Goal: Information Seeking & Learning: Compare options

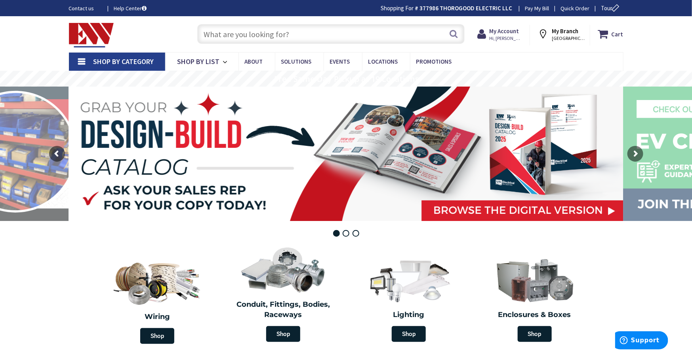
click at [353, 32] on input "text" at bounding box center [330, 34] width 267 height 20
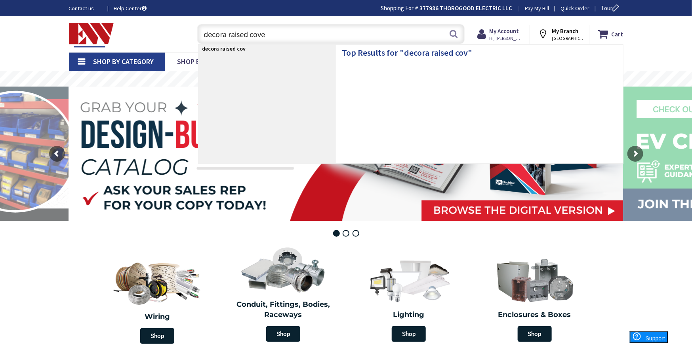
type input "decora raised cover"
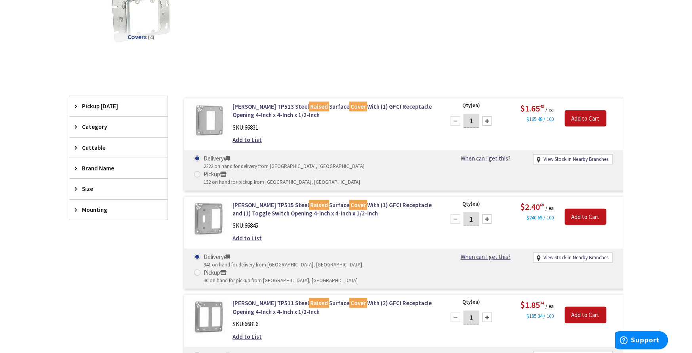
scroll to position [176, 0]
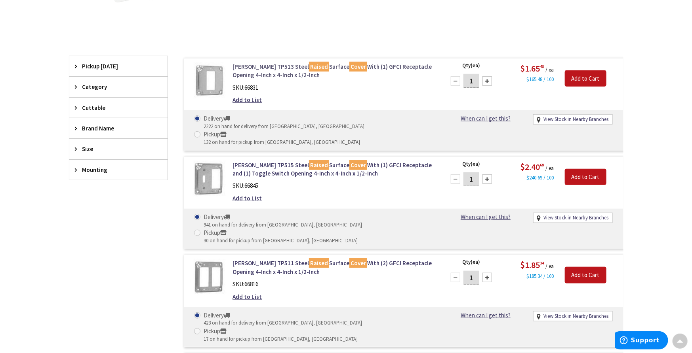
click at [260, 67] on link "Crouse-Hinds TP513 Steel Raised Surface Cover With (1) GFCI Receptacle Opening …" at bounding box center [332, 71] width 201 height 17
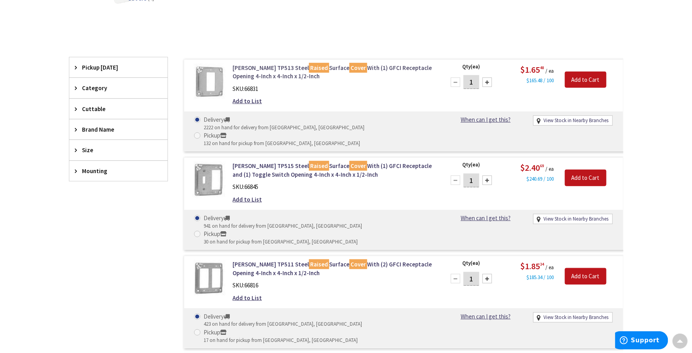
scroll to position [177, 0]
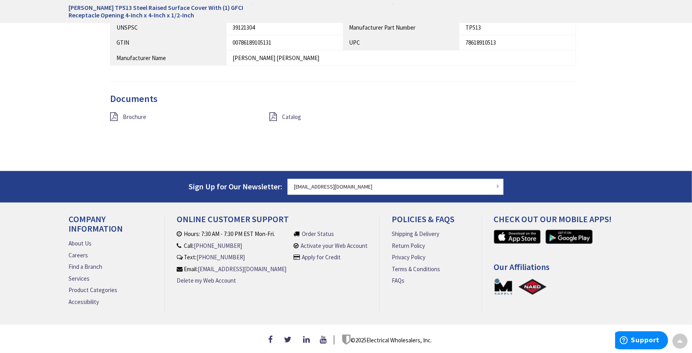
scroll to position [568, 0]
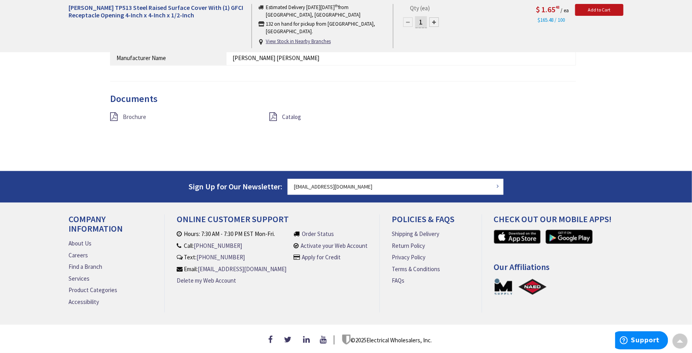
click at [134, 113] on span "Brochure" at bounding box center [134, 117] width 23 height 8
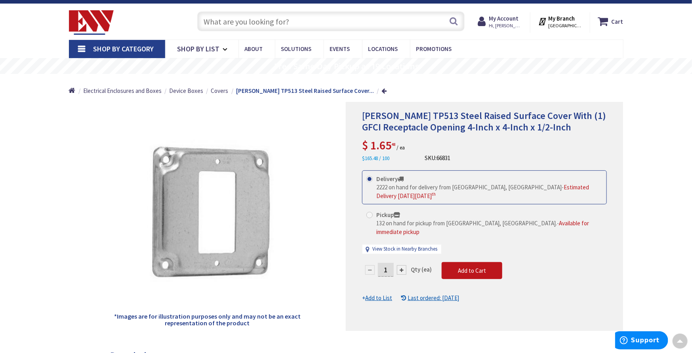
scroll to position [0, 0]
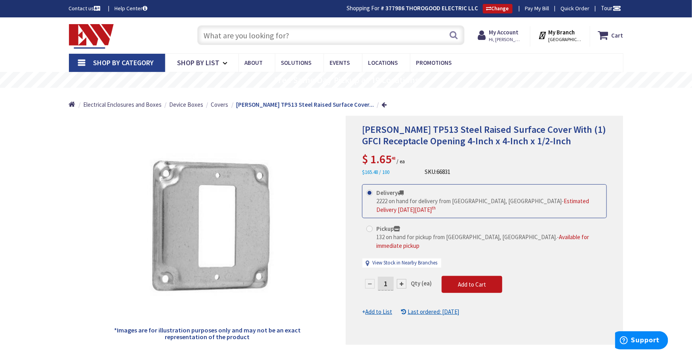
click at [269, 37] on input "text" at bounding box center [330, 35] width 267 height 20
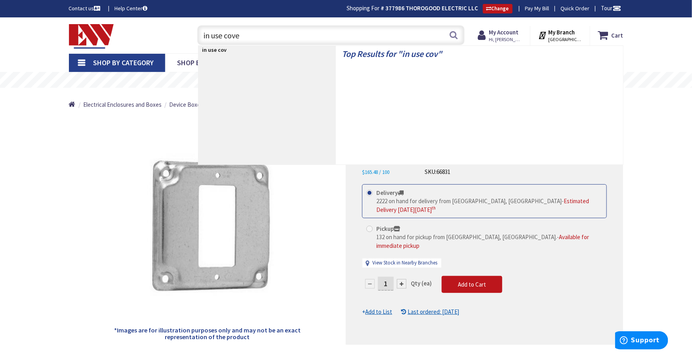
type input "in use cover"
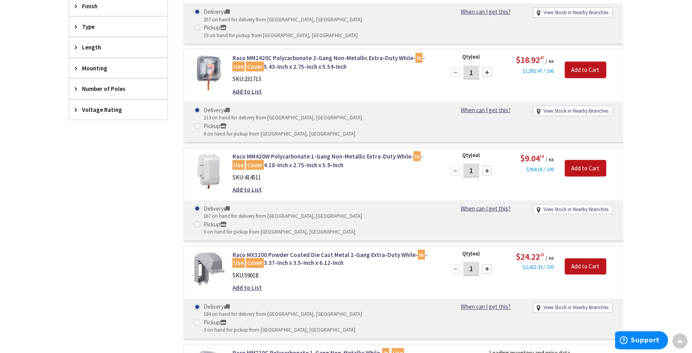
scroll to position [528, 0]
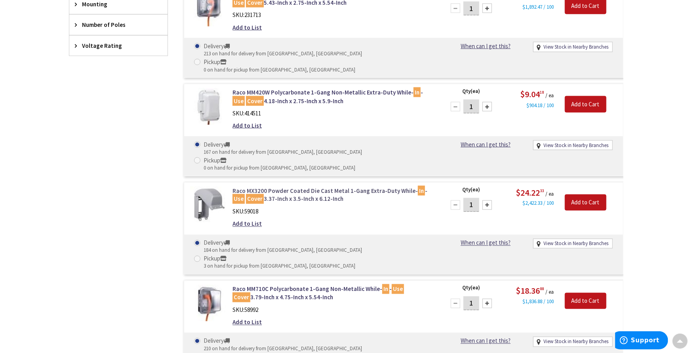
click at [283, 187] on link "Raco MX3200 Powder Coated Die Cast Metal 1-Gang Extra-Duty While- In - Use Cove…" at bounding box center [332, 195] width 201 height 17
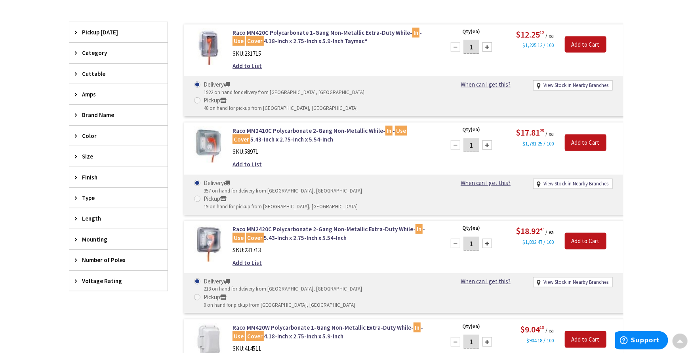
scroll to position [308, 0]
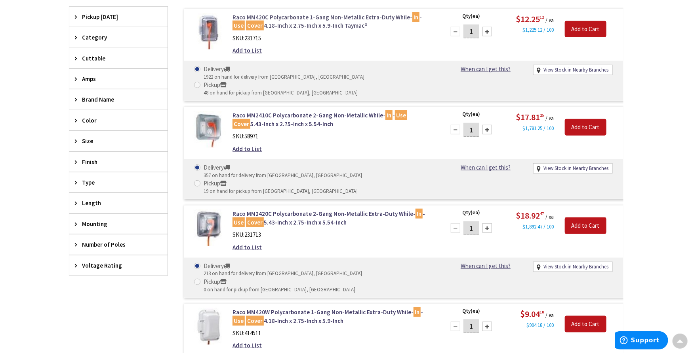
click at [291, 13] on link "Raco MM420C Polycarbonate 1-Gang Non-Metallic Extra-Duty While- In - Use Cover …" at bounding box center [332, 21] width 201 height 17
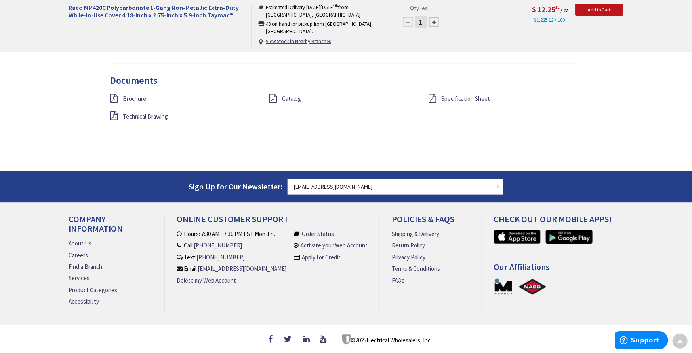
scroll to position [649, 0]
click at [450, 97] on span "Specification Sheet" at bounding box center [465, 99] width 49 height 8
